Goal: Task Accomplishment & Management: Manage account settings

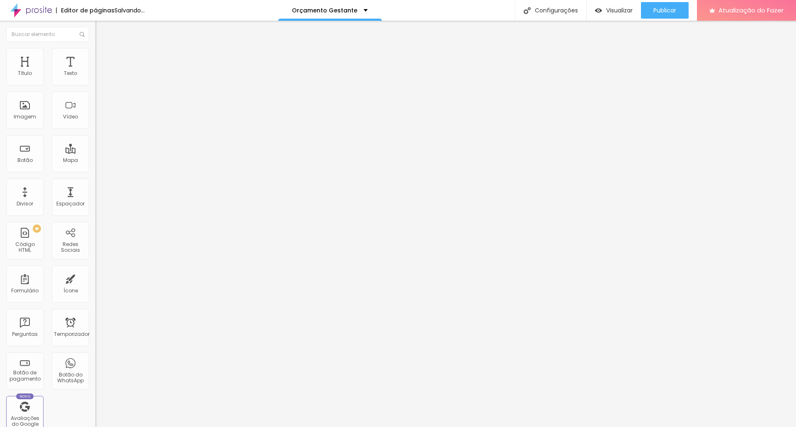
click at [100, 71] on font "Trocar imagem" at bounding box center [120, 67] width 40 height 7
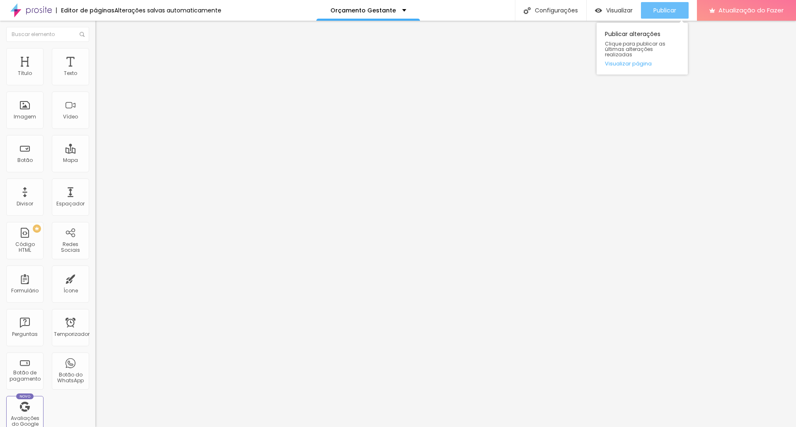
click at [680, 7] on button "Publicar" at bounding box center [665, 10] width 48 height 17
click at [378, 10] on font "Orçamento Gestante" at bounding box center [362, 10] width 65 height 8
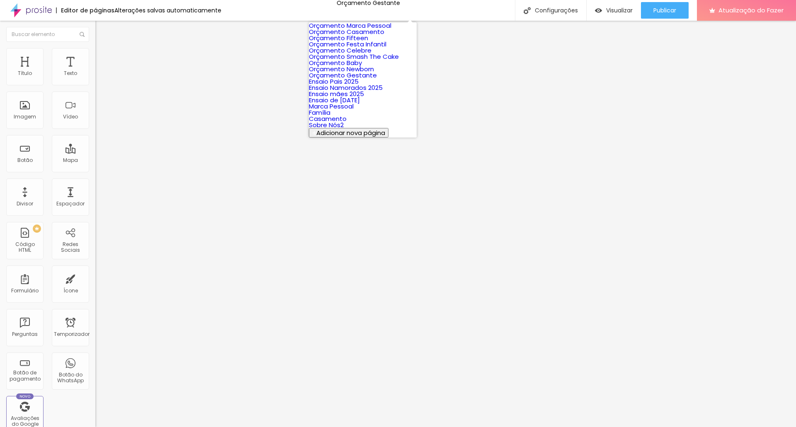
scroll to position [83, 0]
click at [374, 66] on link "Orçamento Newborn" at bounding box center [341, 69] width 65 height 9
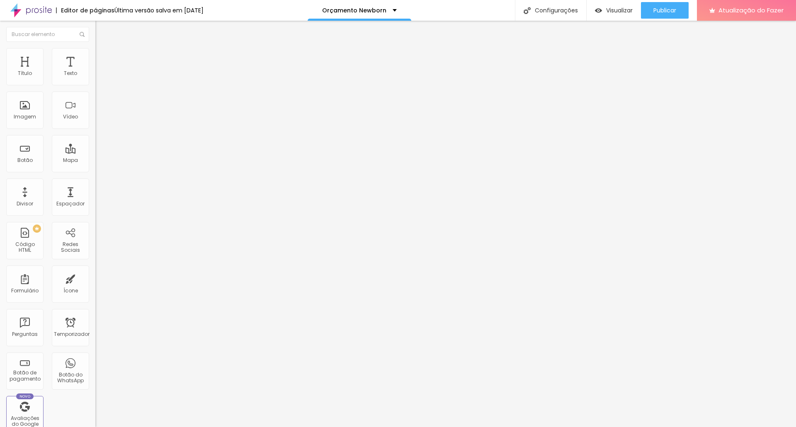
click at [100, 71] on font "Trocar imagem" at bounding box center [120, 67] width 40 height 7
click at [664, 12] on font "Publicar" at bounding box center [664, 10] width 23 height 8
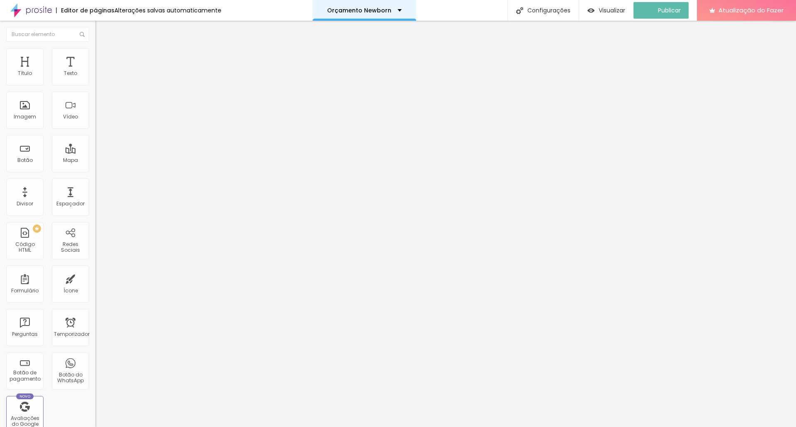
click at [376, 7] on div "Orçamento Newborn" at bounding box center [364, 10] width 104 height 21
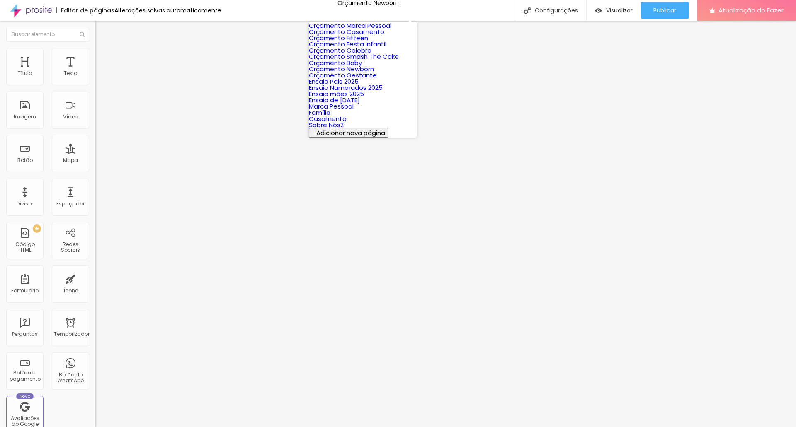
click at [384, 48] on font "Orçamento Festa Infantil" at bounding box center [347, 44] width 77 height 9
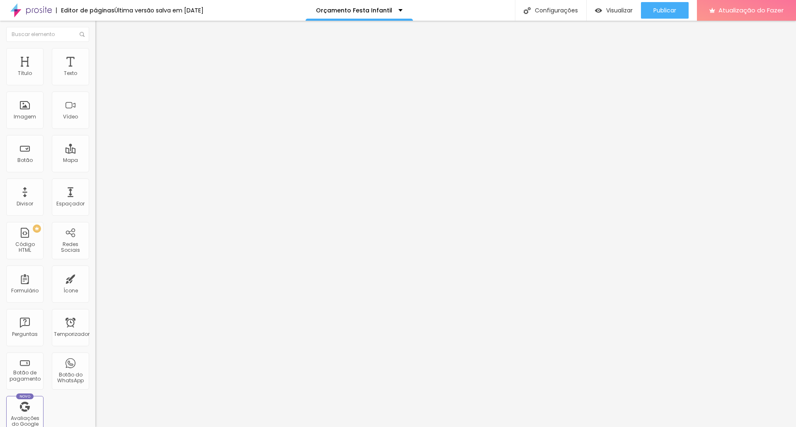
click at [100, 71] on font "Trocar imagem" at bounding box center [120, 67] width 40 height 7
click at [663, 12] on font "Publicar" at bounding box center [664, 10] width 23 height 8
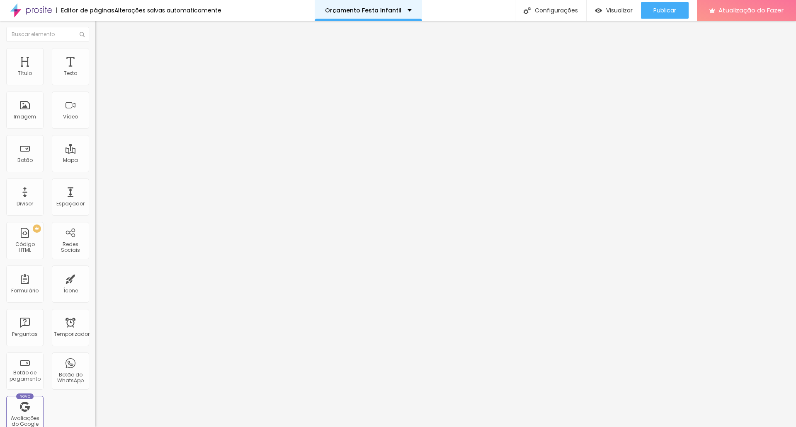
click at [385, 9] on font "Orçamento Festa Infantil" at bounding box center [363, 10] width 76 height 8
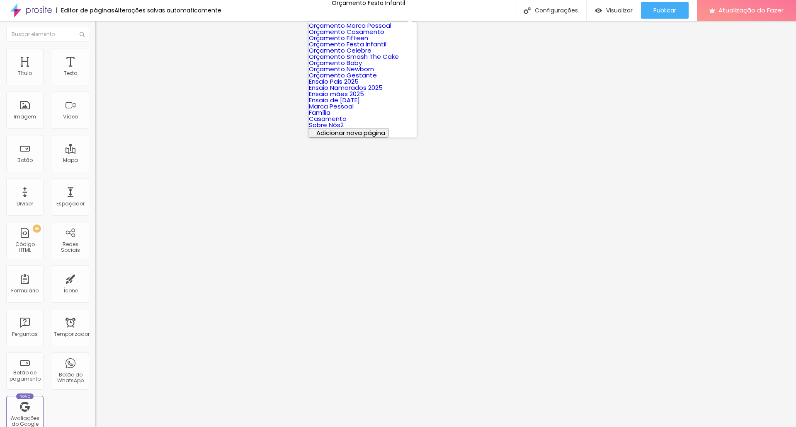
click at [368, 42] on link "Orçamento Fifteen" at bounding box center [338, 38] width 59 height 9
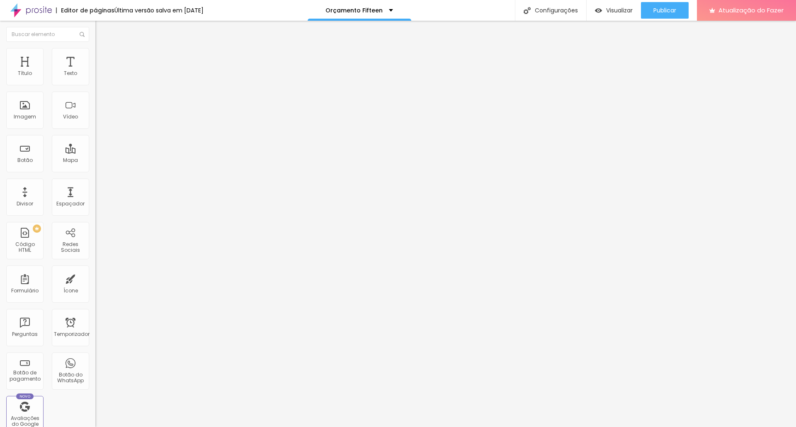
click at [95, 78] on input "[URL][DOMAIN_NAME]" at bounding box center [144, 74] width 99 height 8
paste input "nvhcb_NWsT8"
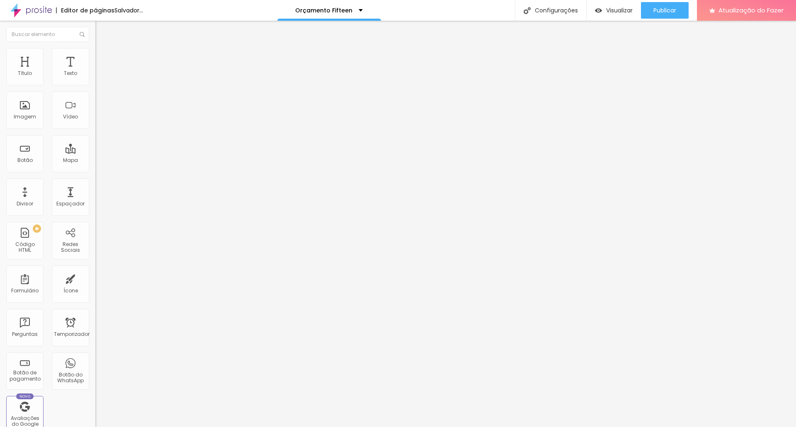
type input "https://www.youtube.com/watch?v=nvhcb_NWsT8"
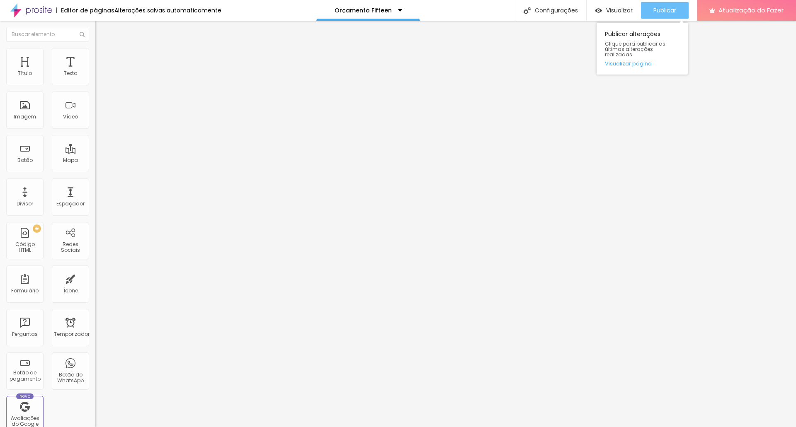
click at [668, 9] on font "Publicar" at bounding box center [664, 10] width 23 height 8
click at [383, 10] on font "Orçamento Fifteen" at bounding box center [362, 10] width 57 height 8
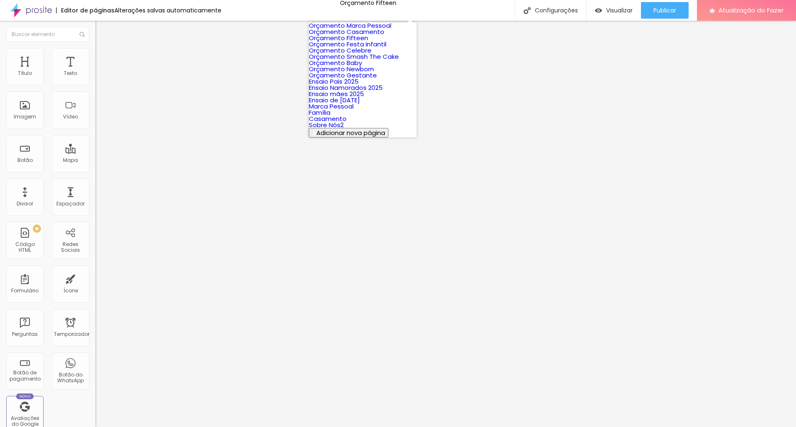
click at [378, 30] on font "Orçamento Marca Pessoal" at bounding box center [350, 25] width 82 height 9
